Goal: Task Accomplishment & Management: Use online tool/utility

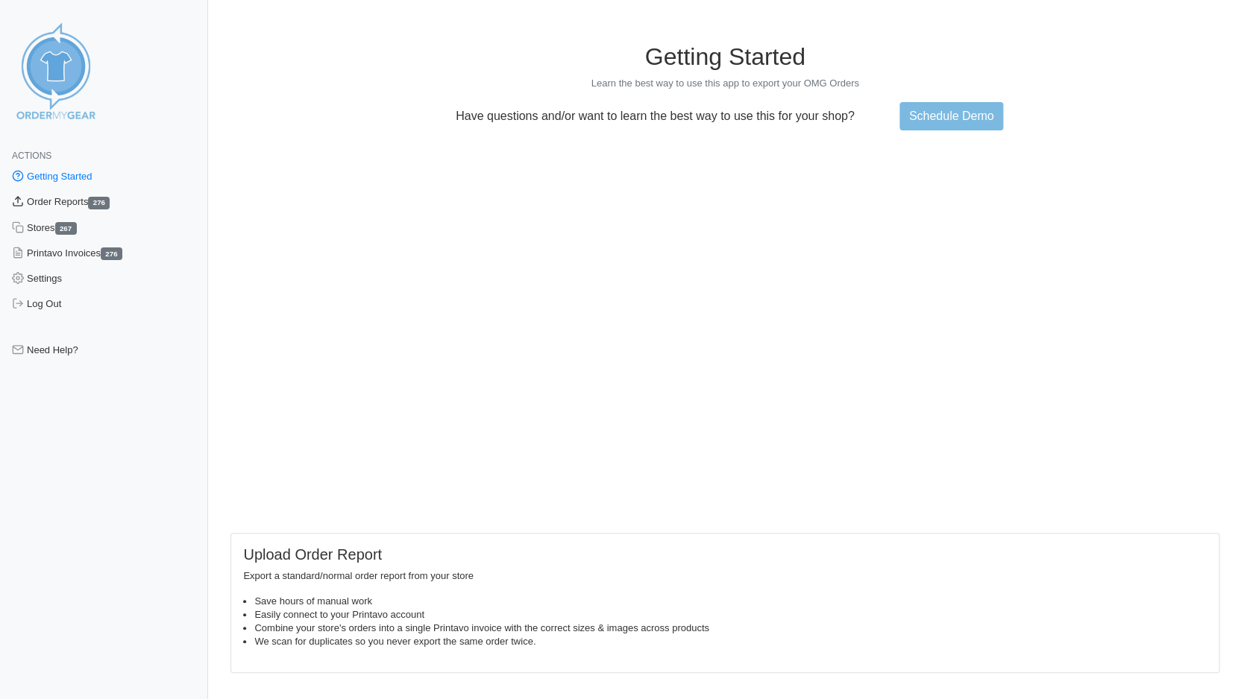
click at [66, 200] on link "Order Reports 276" at bounding box center [104, 201] width 208 height 25
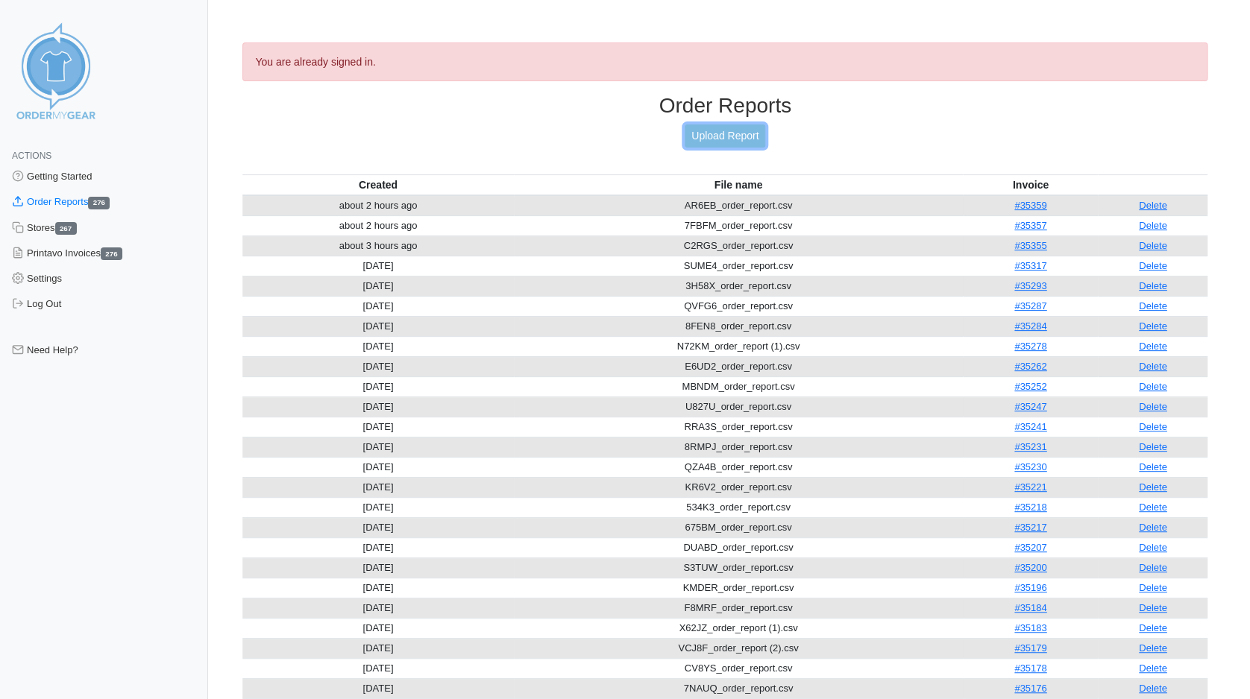
click at [734, 133] on link "Upload Report" at bounding box center [724, 136] width 81 height 23
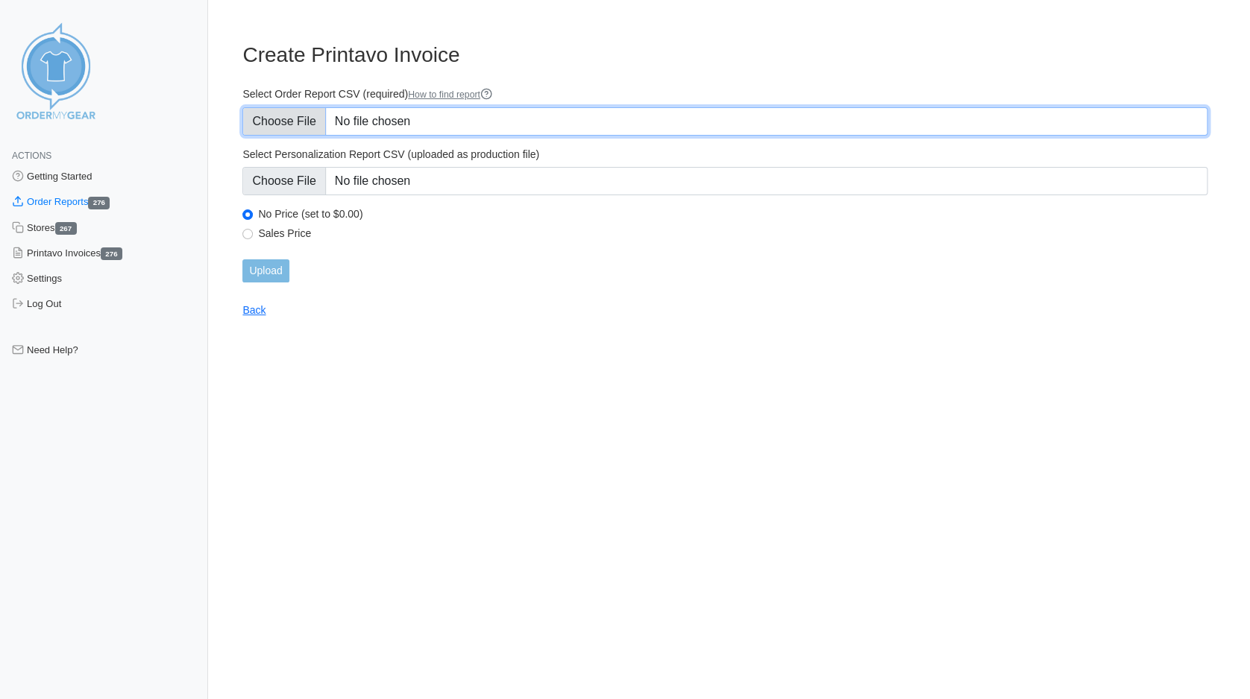
click at [278, 124] on input "Select Order Report CSV (required) How to find report" at bounding box center [724, 121] width 965 height 28
type input "C:\fakepath\VASEY_order_report.csv"
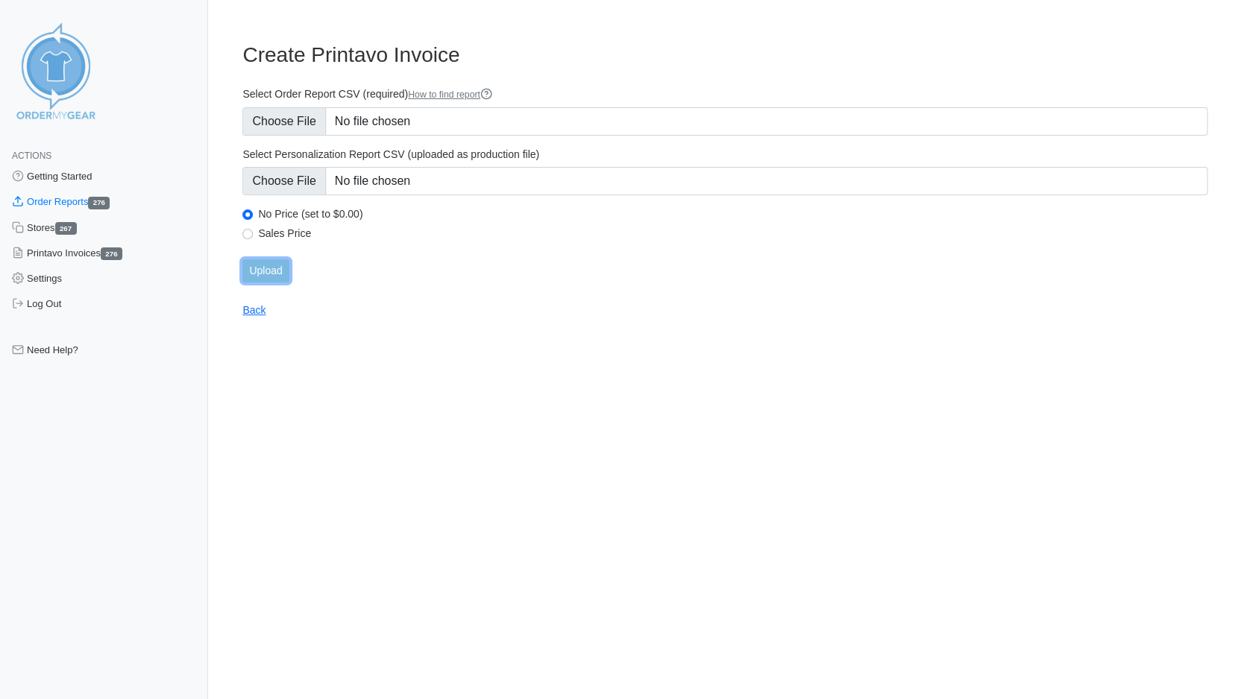
click at [271, 269] on input "Upload" at bounding box center [265, 270] width 46 height 23
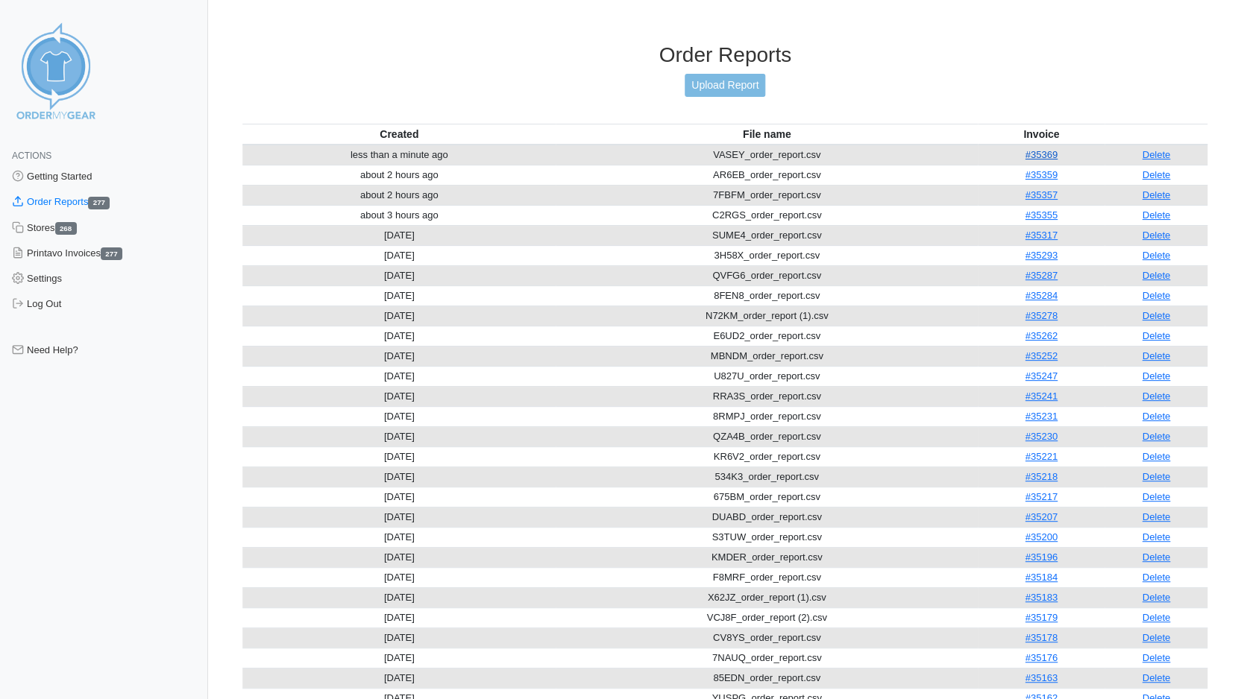
click at [1040, 149] on link "#35369" at bounding box center [1040, 154] width 32 height 11
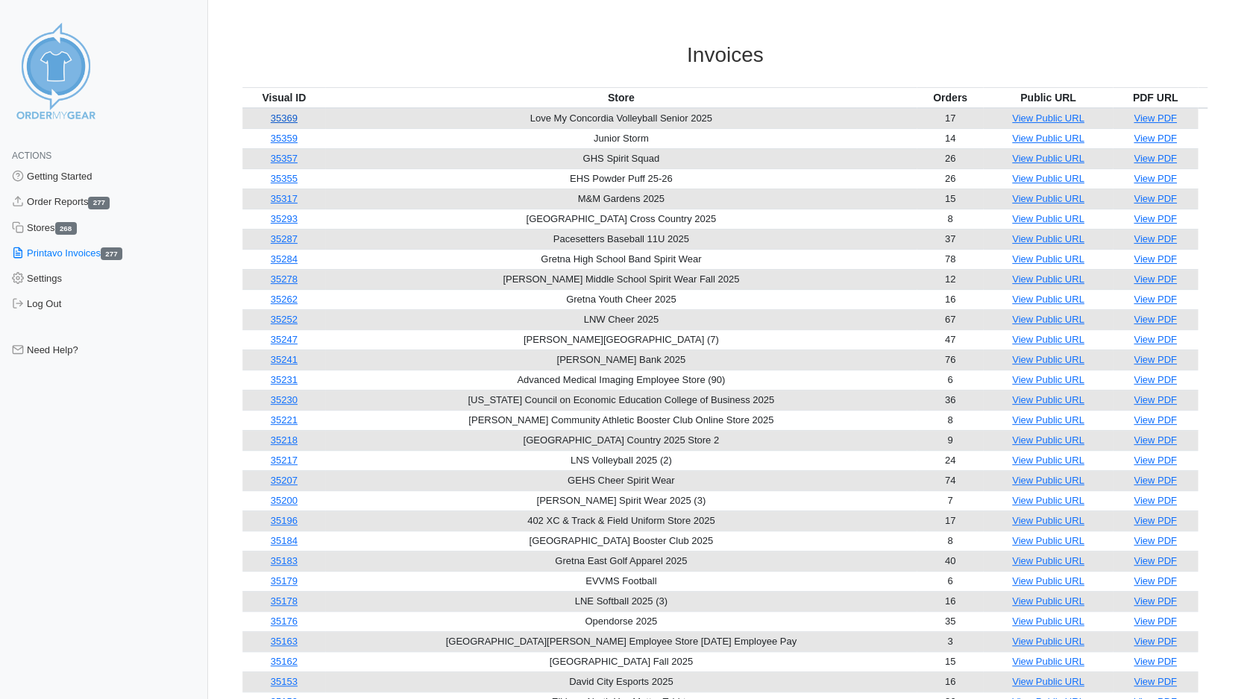
click at [292, 117] on link "35369" at bounding box center [284, 118] width 27 height 11
